Goal: Complete application form

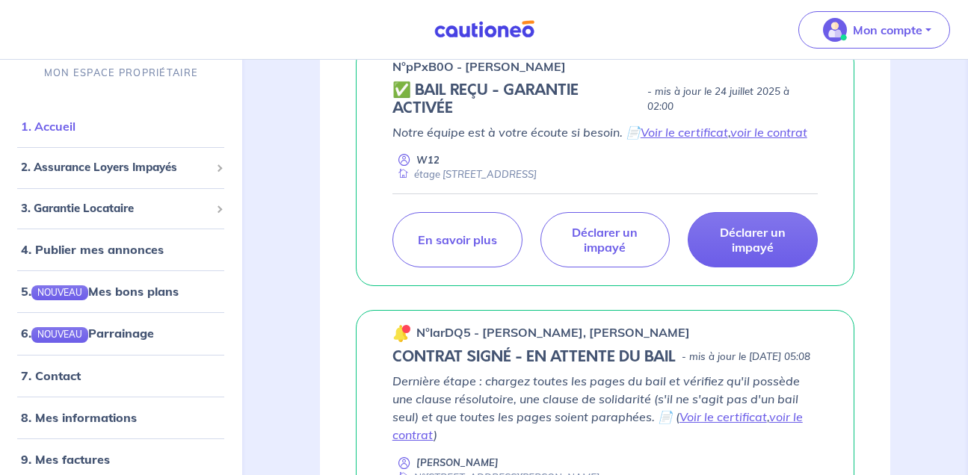
click at [75, 123] on link "1. Accueil" at bounding box center [48, 126] width 55 height 15
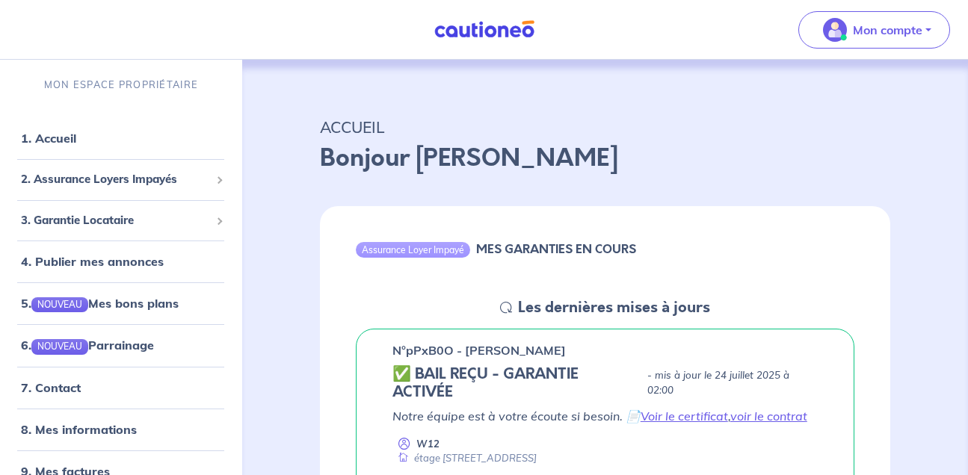
click at [857, 317] on div "n°pPxB0O - [PERSON_NAME] ✅ BAIL REÇU - GARANTIE ACTIVÉE - mis à jour le [DATE] …" at bounding box center [605, 450] width 570 height 266
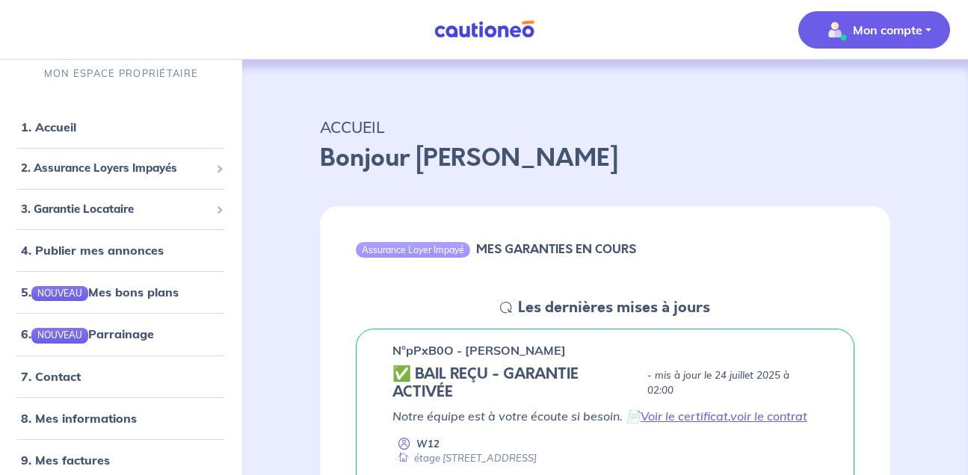
click at [874, 30] on p "Mon compte" at bounding box center [887, 30] width 69 height 18
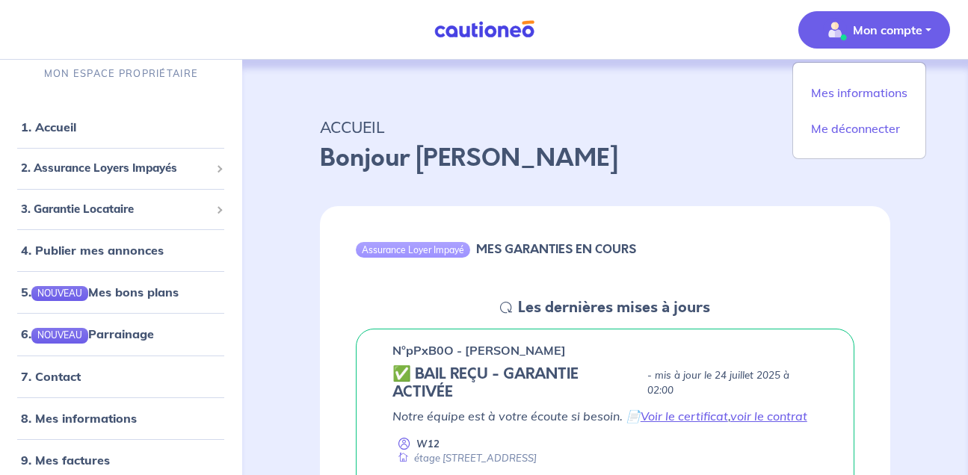
click at [746, 165] on p "Bonjour [PERSON_NAME]" at bounding box center [605, 158] width 570 height 36
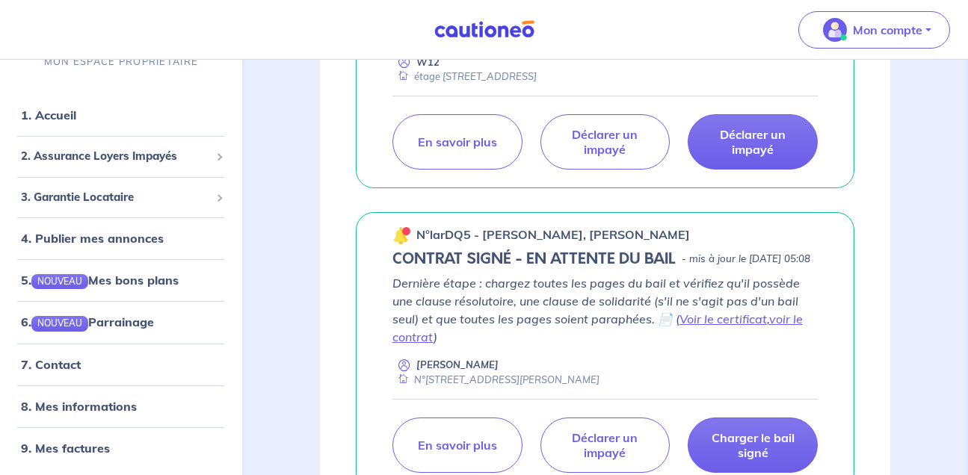
scroll to position [379, 0]
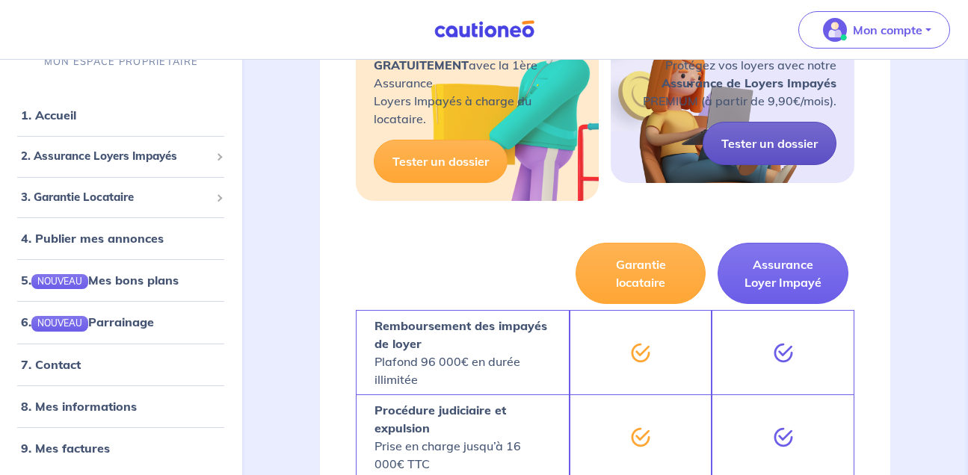
click at [798, 161] on link "Tester un dossier" at bounding box center [769, 143] width 134 height 43
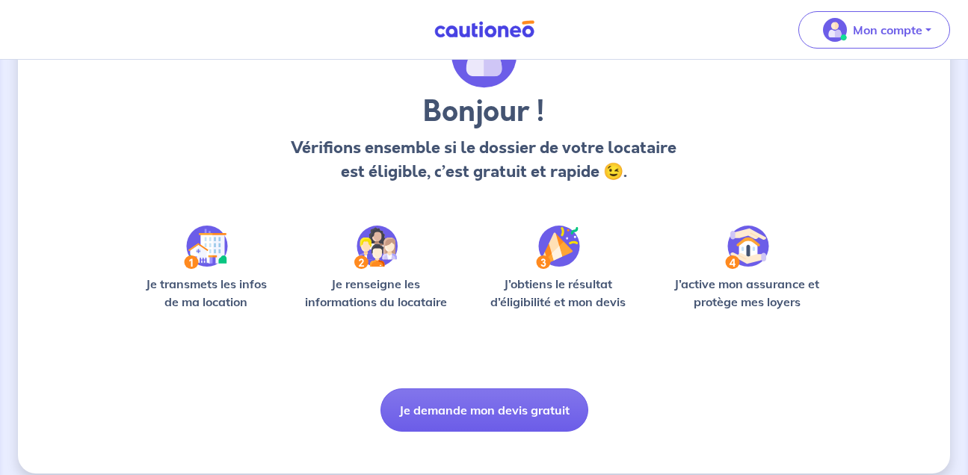
scroll to position [125, 0]
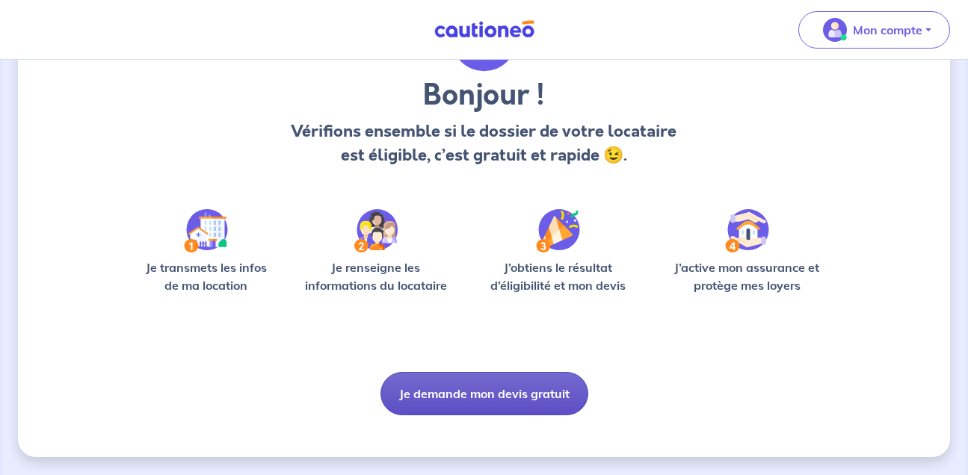
click at [538, 391] on button "Je demande mon devis gratuit" at bounding box center [484, 393] width 208 height 43
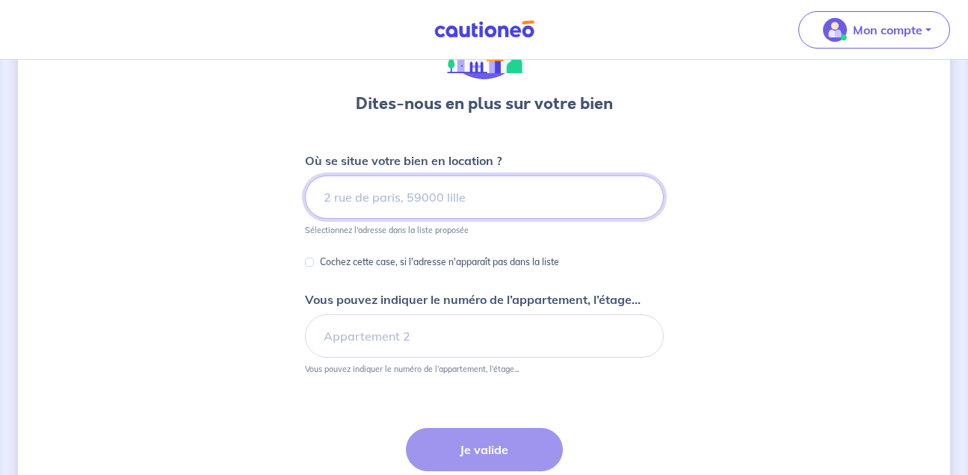
scroll to position [116, 0]
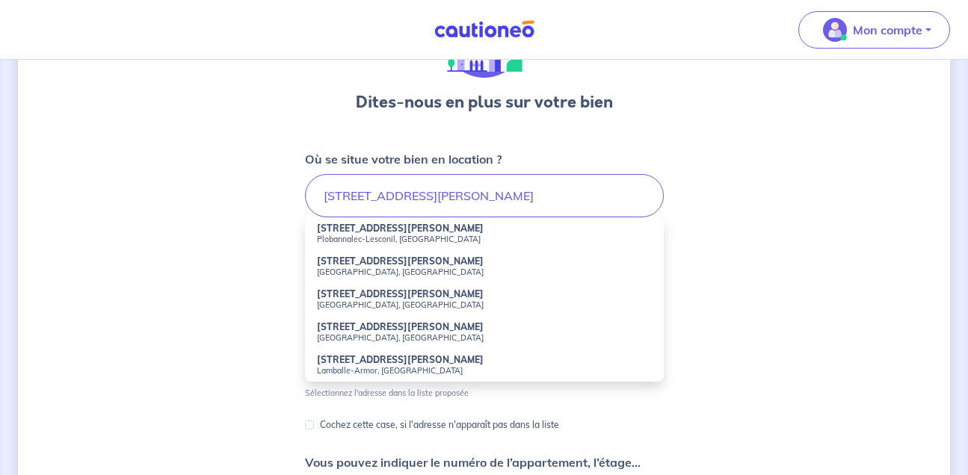
click at [389, 271] on small "[GEOGRAPHIC_DATA], [GEOGRAPHIC_DATA]" at bounding box center [484, 272] width 335 height 10
type input "[STREET_ADDRESS][PERSON_NAME]"
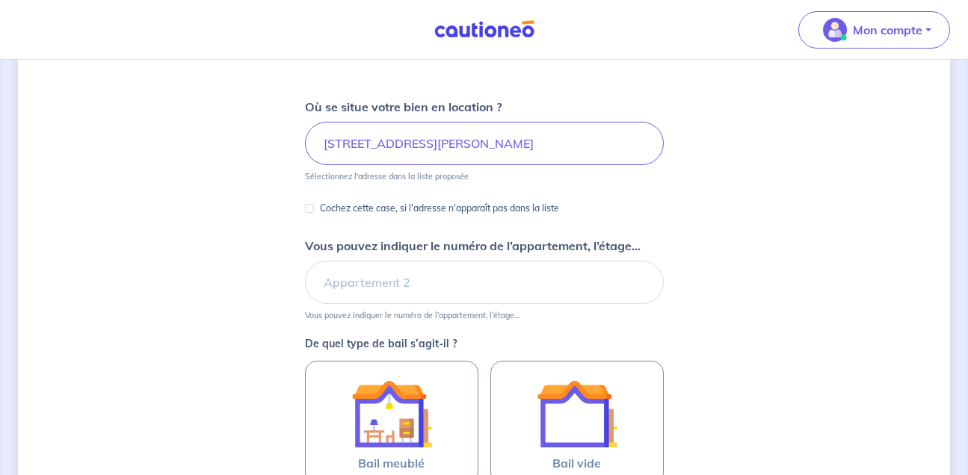
scroll to position [194, 0]
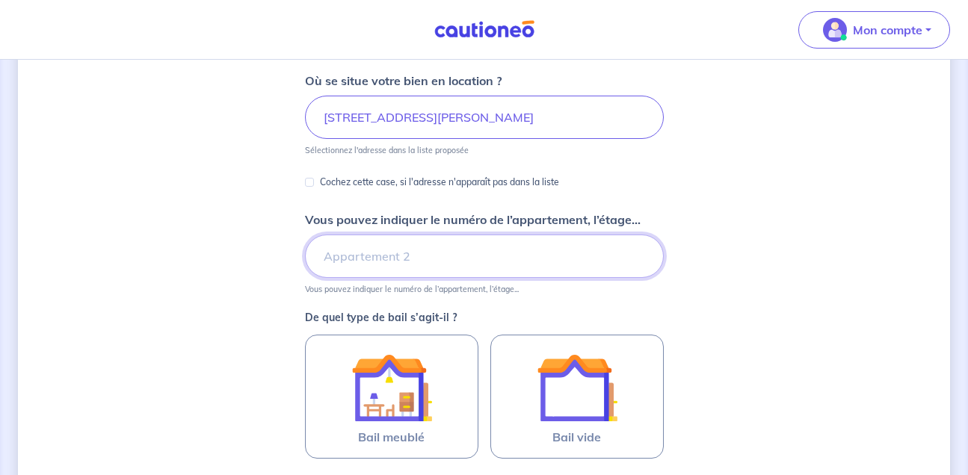
click at [430, 262] on input "Vous pouvez indiquer le numéro de l’appartement, l’étage..." at bounding box center [484, 256] width 359 height 43
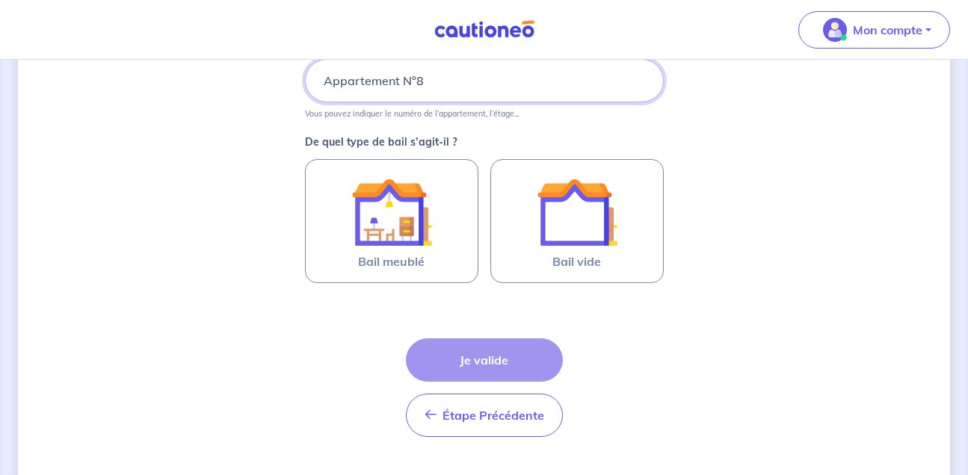
scroll to position [370, 0]
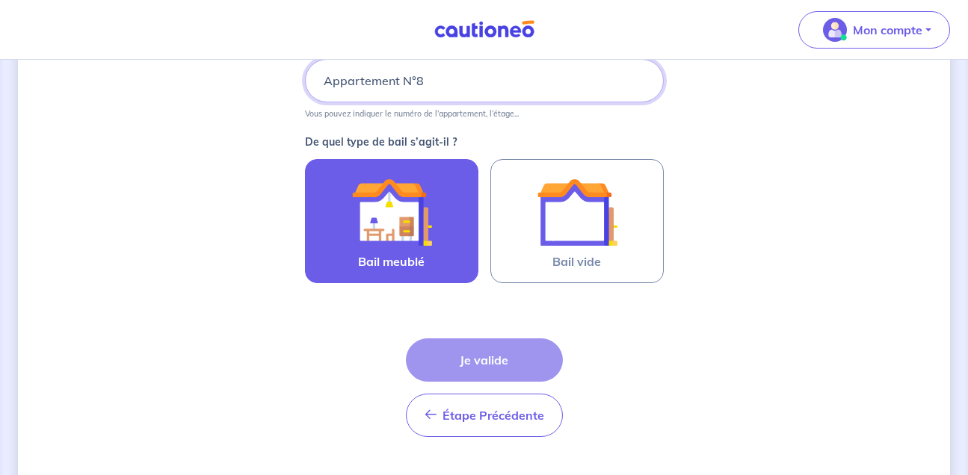
type input "Appartement N°8"
click at [401, 215] on img at bounding box center [391, 212] width 81 height 81
click at [0, 0] on input "Bail meublé" at bounding box center [0, 0] width 0 height 0
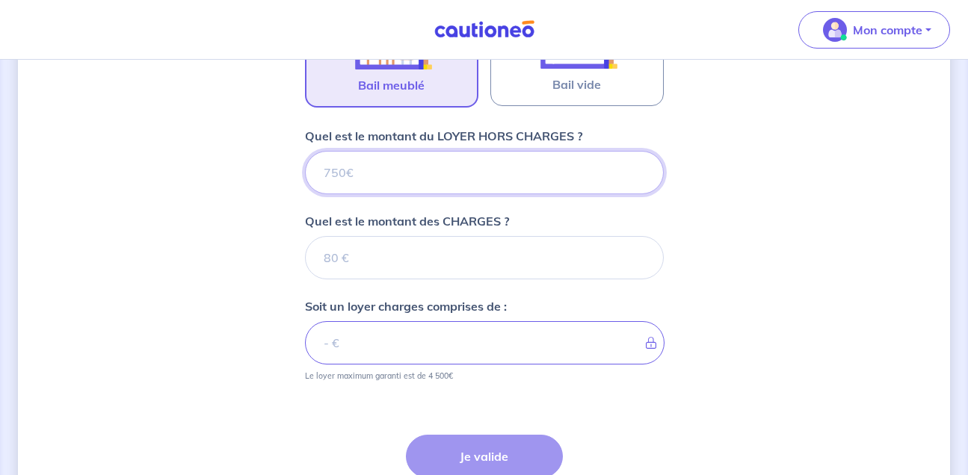
scroll to position [529, 0]
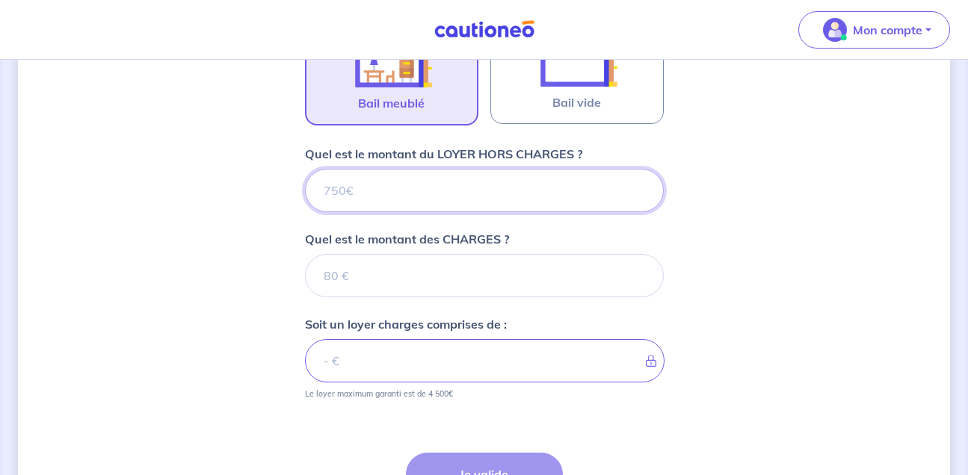
type input "8"
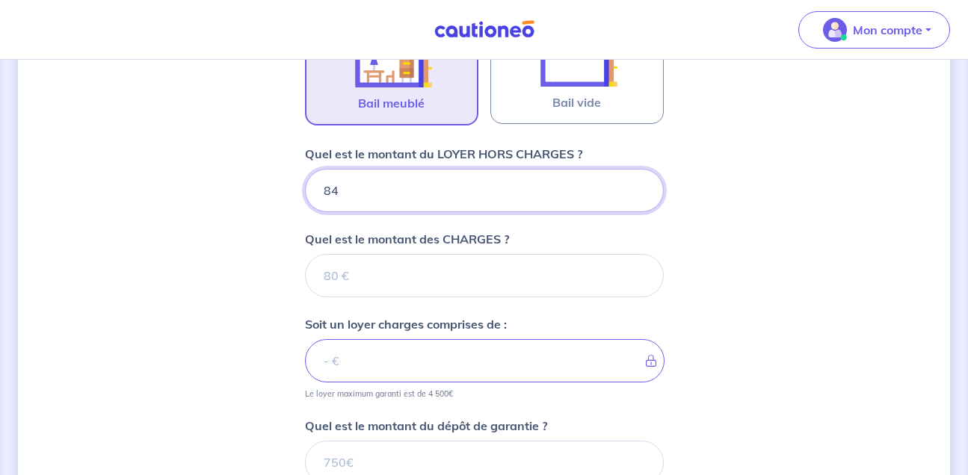
type input "840"
type input "8"
type input "86"
type input "860"
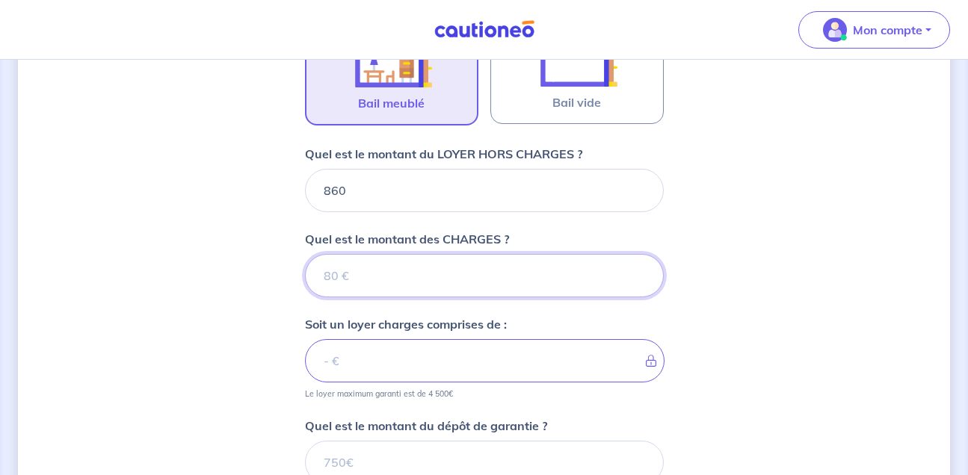
click at [380, 276] on input "Quel est le montant des CHARGES ?" at bounding box center [484, 275] width 359 height 43
type input "4"
type input "864"
type input "40"
type input "900"
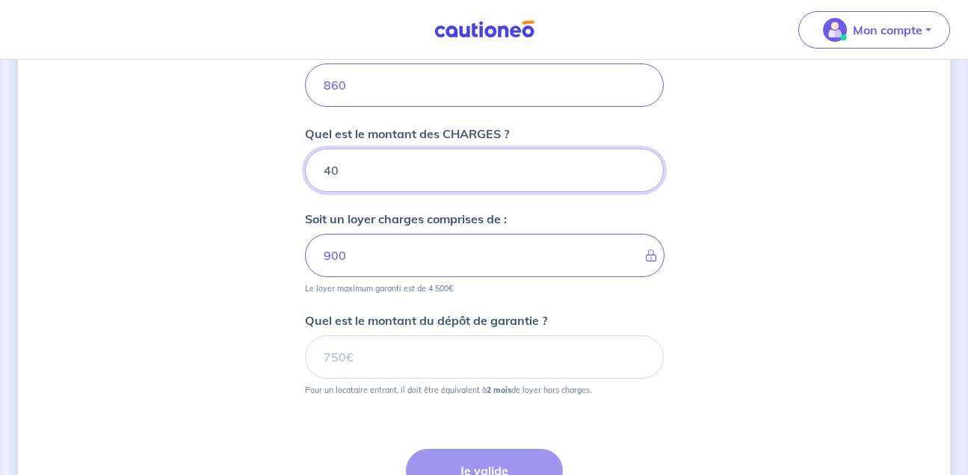
scroll to position [635, 0]
type input "40"
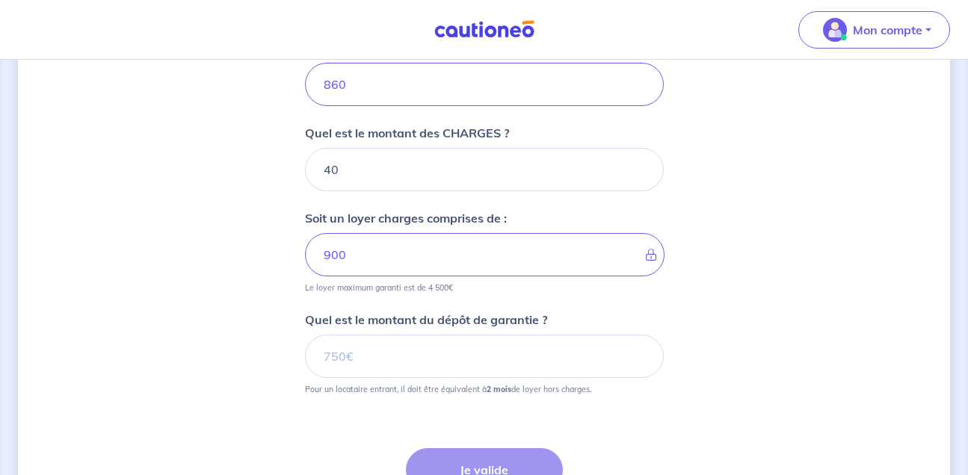
click at [760, 291] on div "Dites-nous en plus sur votre bien Où se situe votre bien en location ? [STREET_…" at bounding box center [484, 22] width 932 height 1158
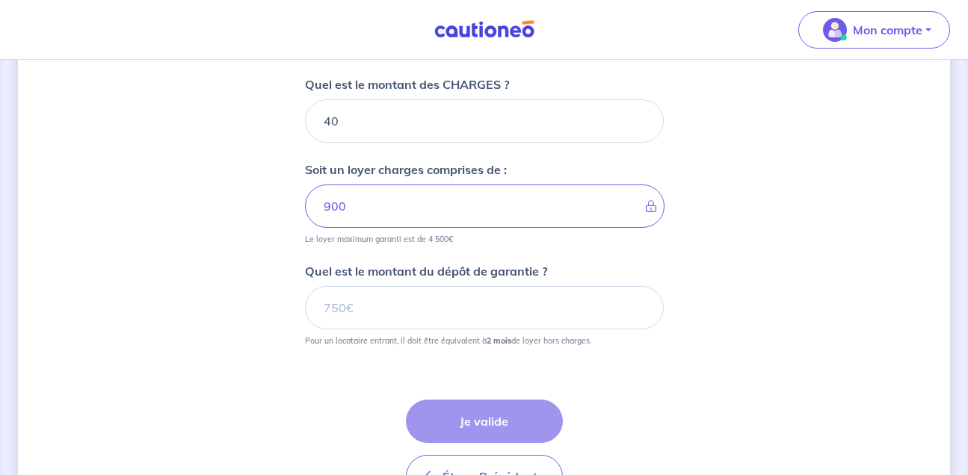
scroll to position [688, 0]
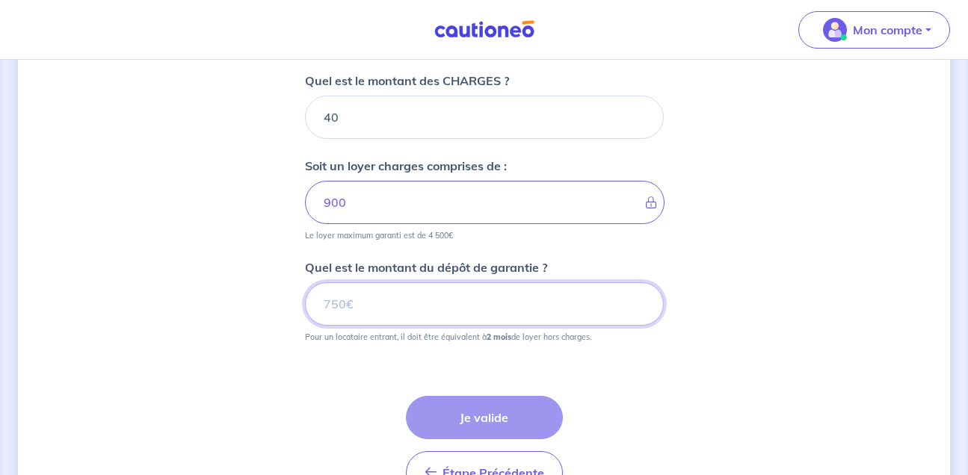
click at [380, 306] on input "Quel est le montant du dépôt de garantie ?" at bounding box center [484, 303] width 359 height 43
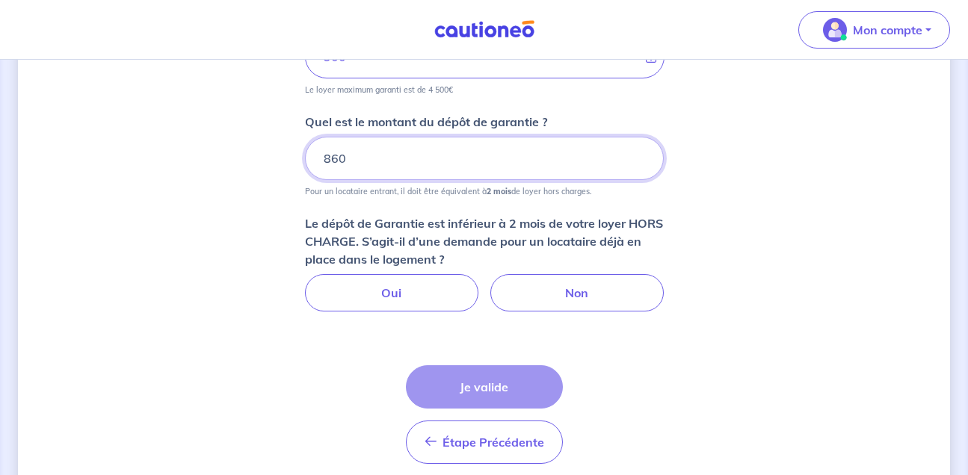
scroll to position [835, 0]
type input "8"
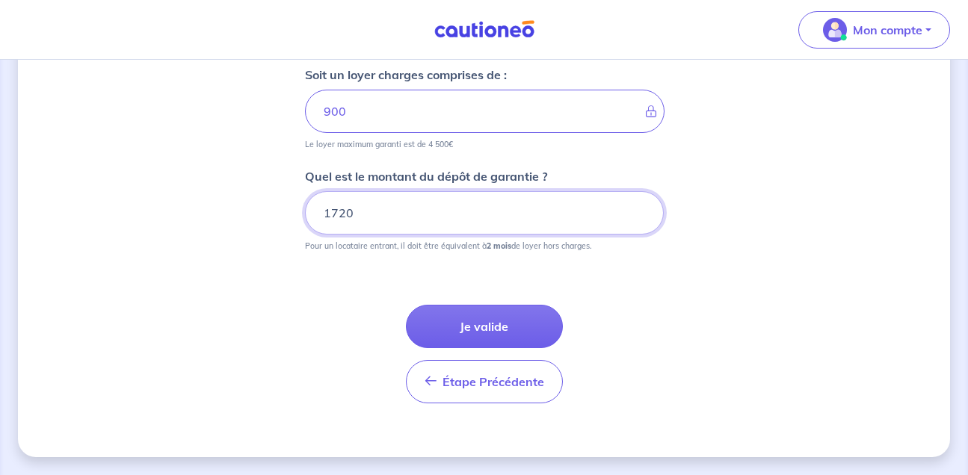
scroll to position [776, 0]
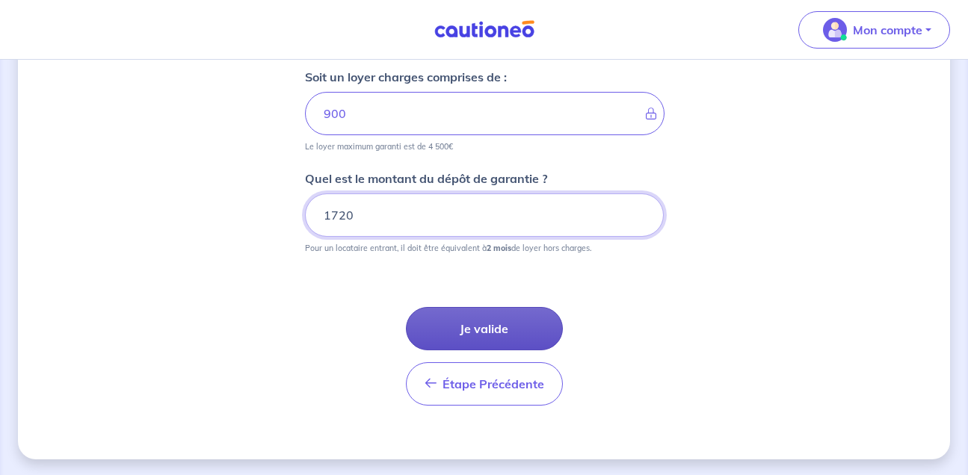
type input "1720"
click at [516, 326] on button "Je valide" at bounding box center [484, 328] width 157 height 43
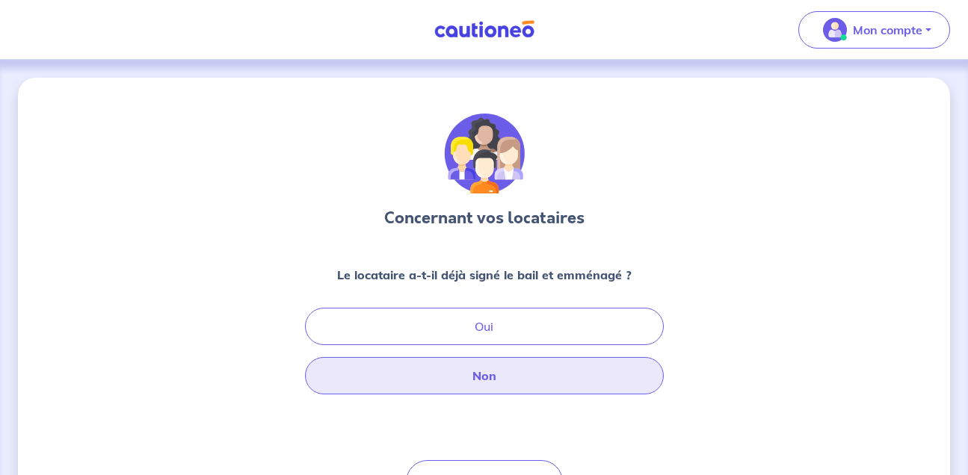
click at [510, 379] on button "Non" at bounding box center [484, 375] width 359 height 37
